Goal: Check status: Check status

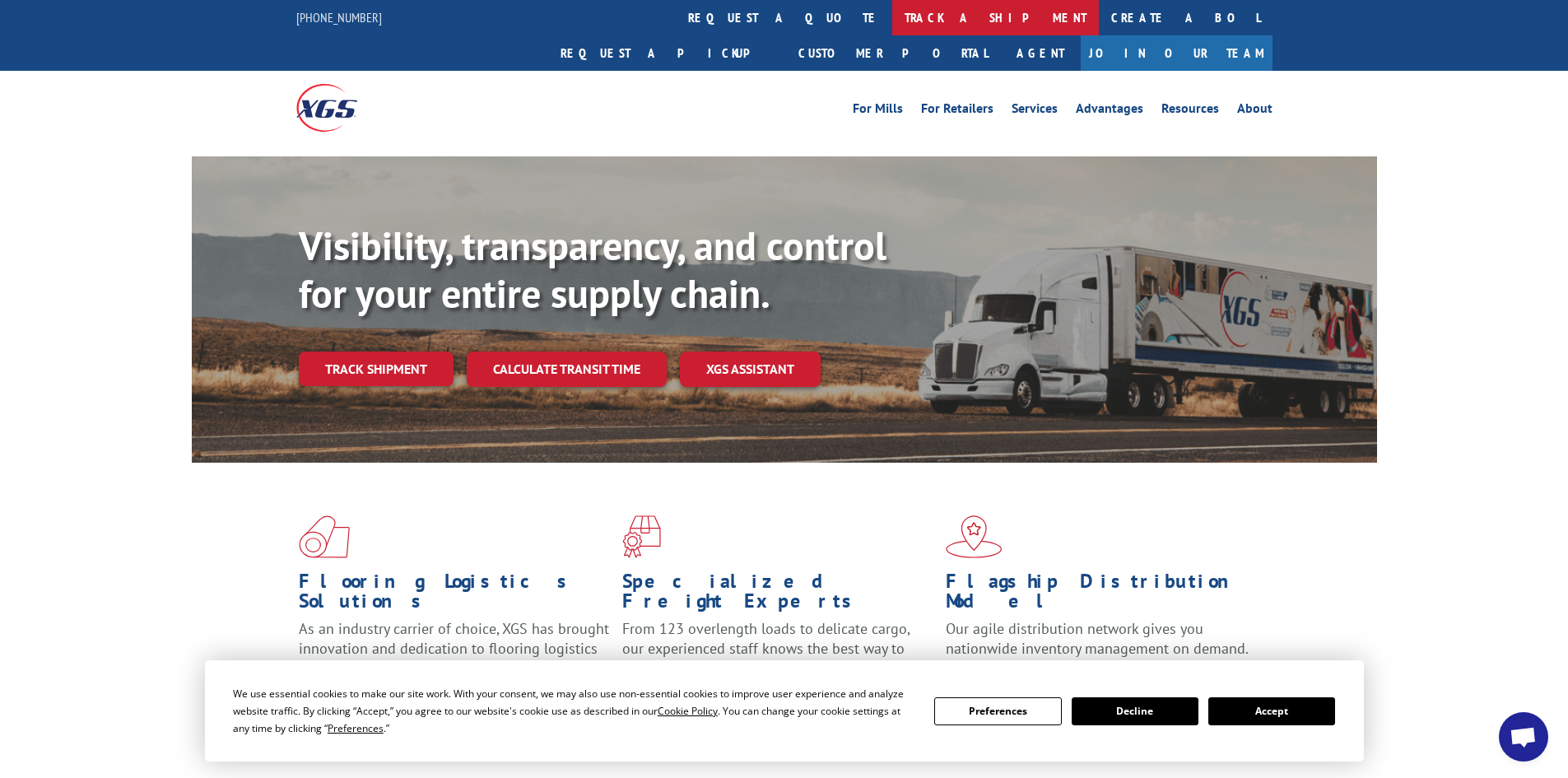
click at [892, 18] on link "track a shipment" at bounding box center [995, 18] width 207 height 35
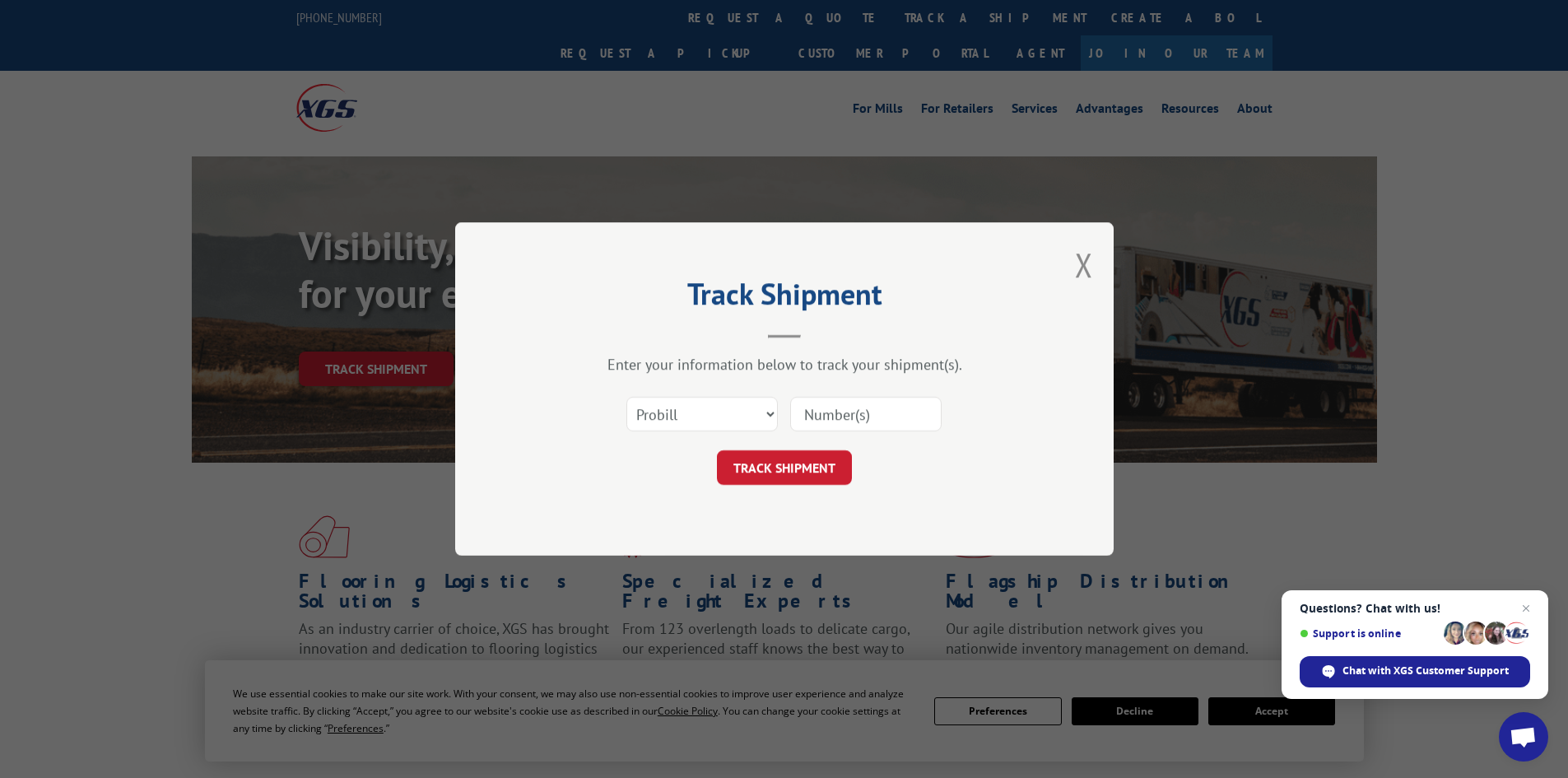
click at [847, 404] on input at bounding box center [866, 414] width 152 height 34
type input "2815081"
click button "TRACK SHIPMENT" at bounding box center [784, 467] width 135 height 34
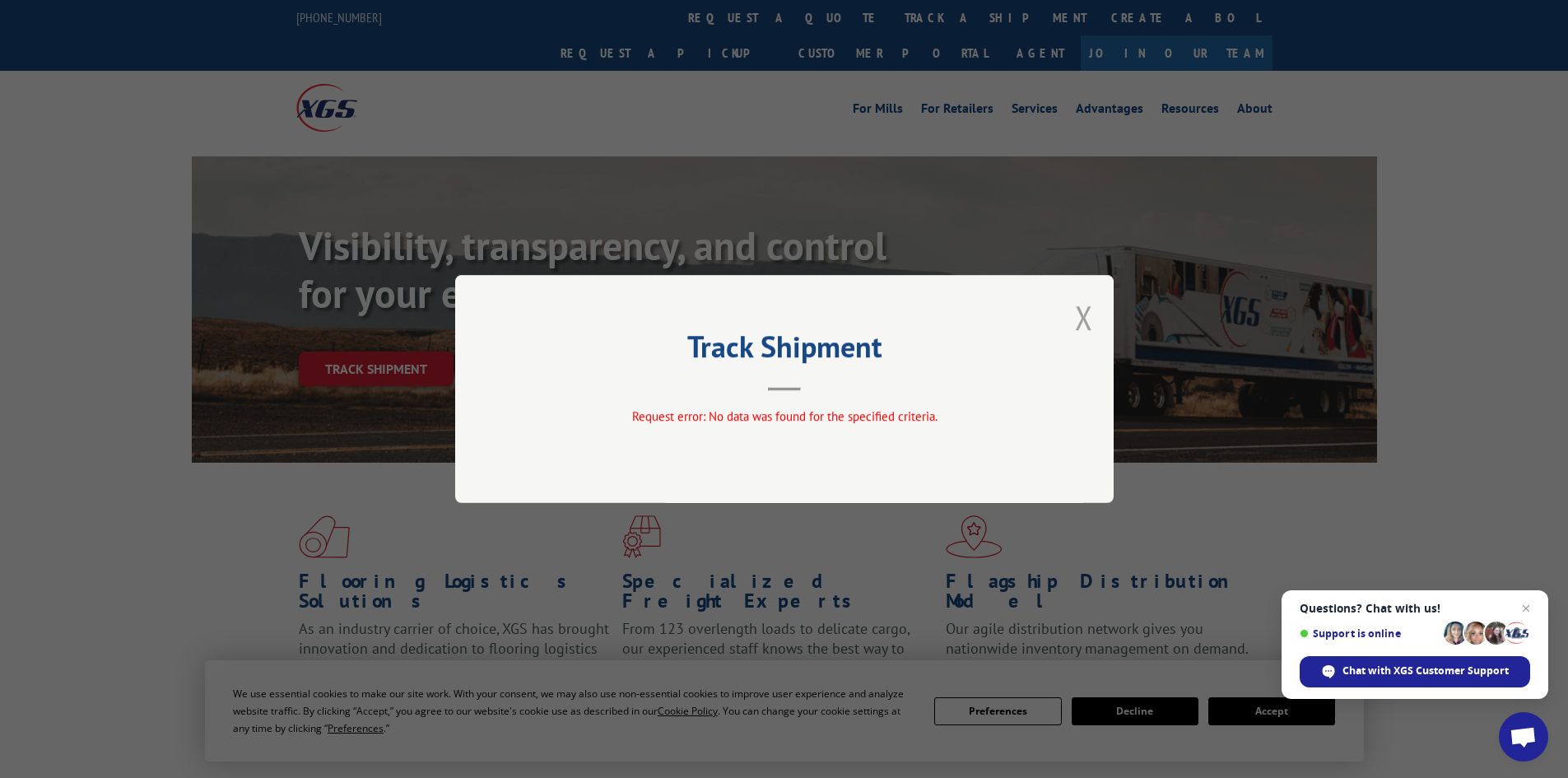
click at [1092, 302] on button "Close modal" at bounding box center [1084, 317] width 18 height 43
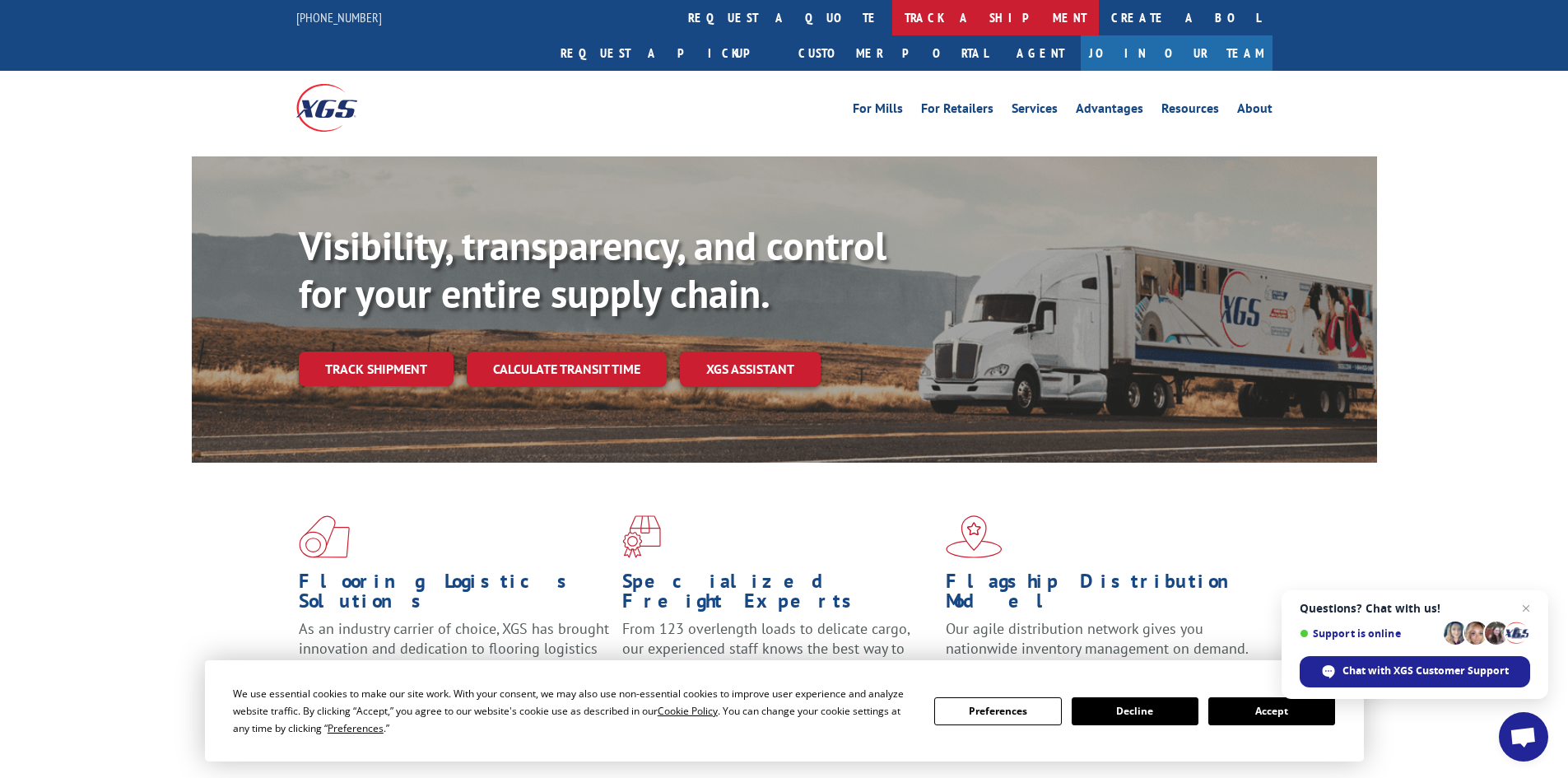
click at [892, 21] on link "track a shipment" at bounding box center [995, 18] width 207 height 35
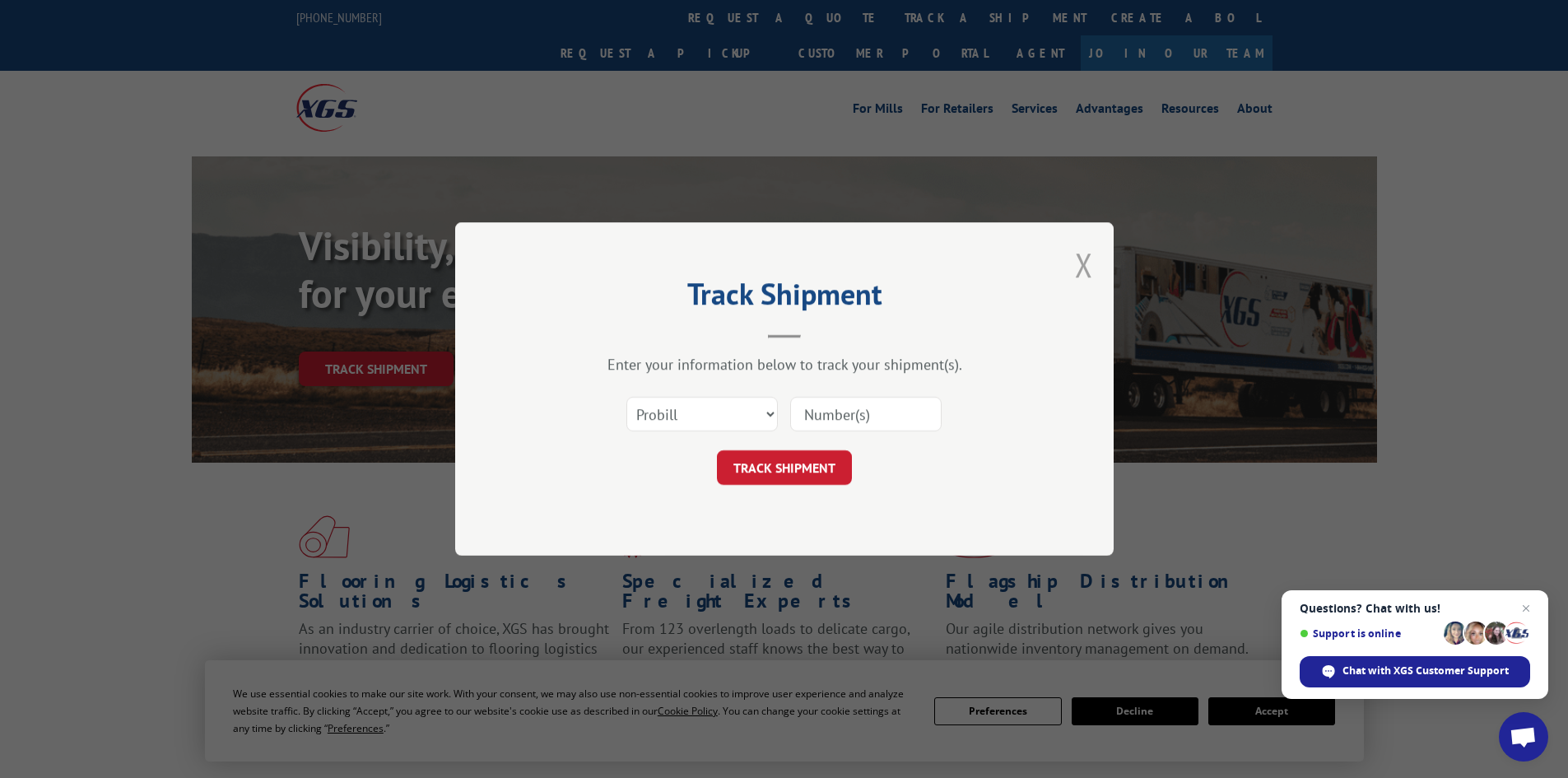
click at [1080, 254] on button "Close modal" at bounding box center [1084, 265] width 18 height 43
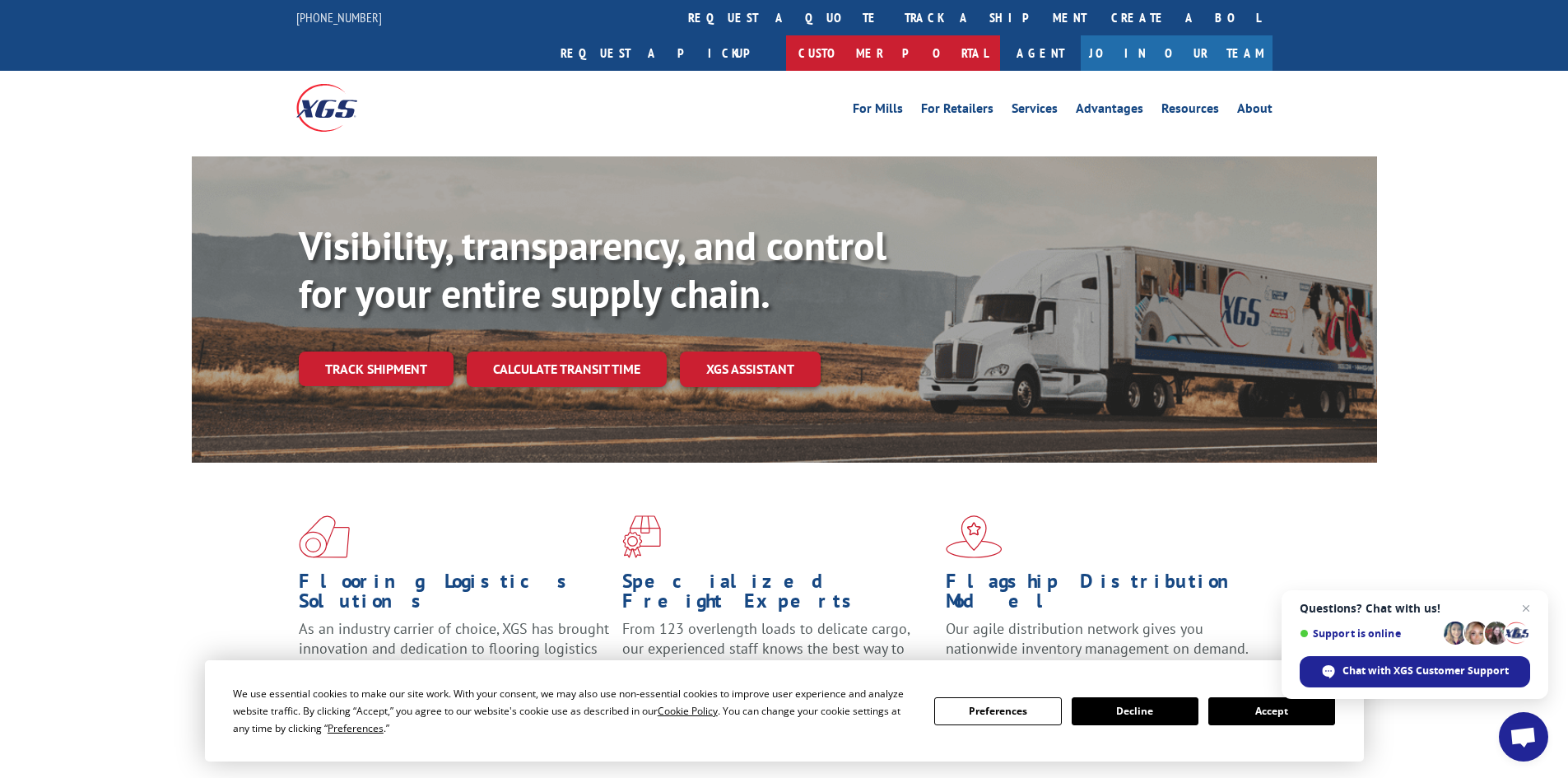
click at [1000, 35] on link "Customer Portal" at bounding box center [893, 53] width 214 height 35
